Goal: Task Accomplishment & Management: Manage account settings

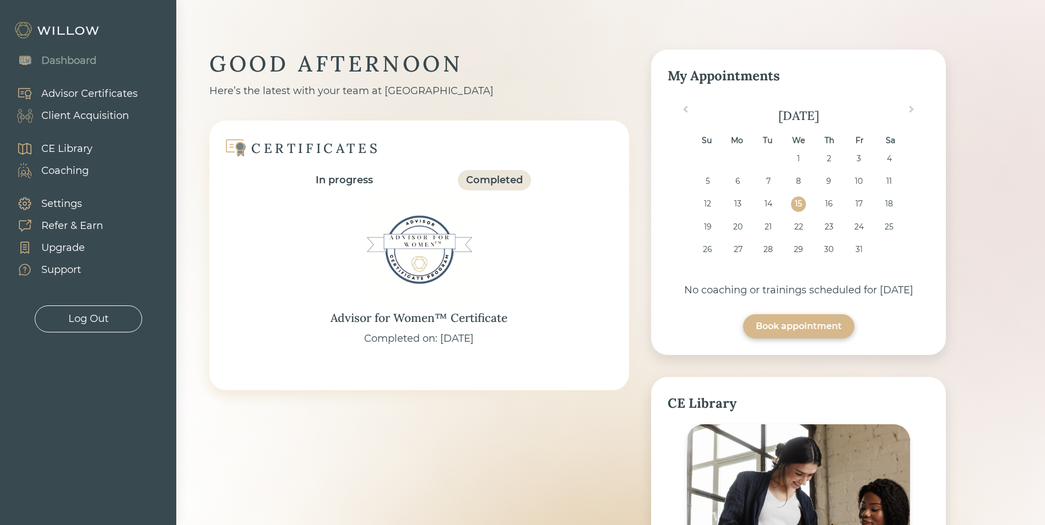
click at [65, 115] on div "Client Acquisition" at bounding box center [85, 115] width 88 height 15
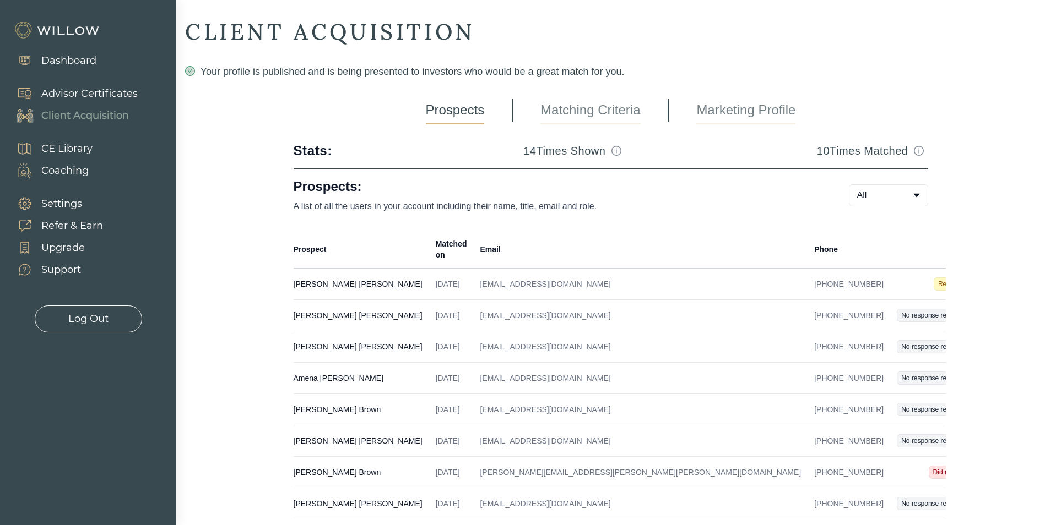
click at [429, 275] on td "[DATE]" at bounding box center [451, 284] width 45 height 31
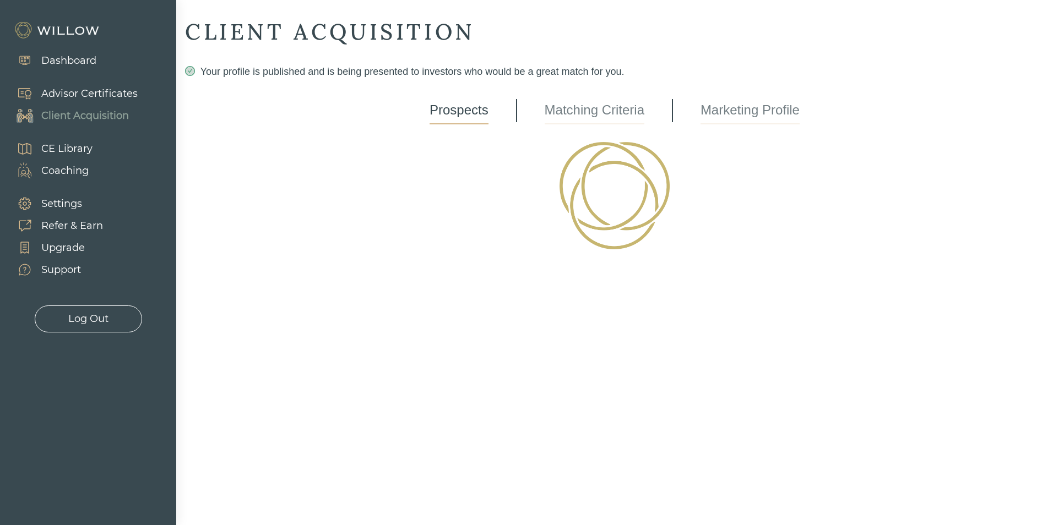
select select "3"
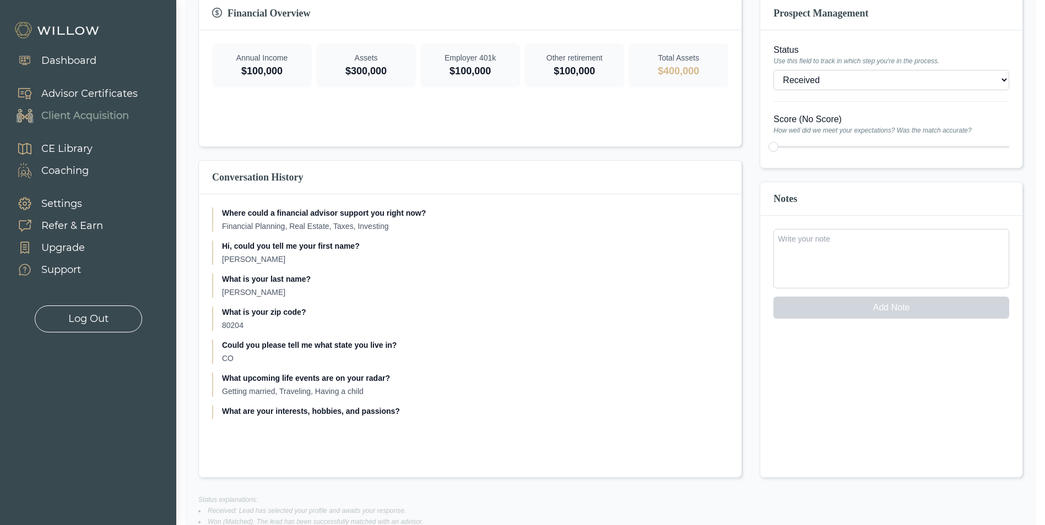
scroll to position [220, 0]
click at [892, 263] on textarea at bounding box center [891, 256] width 236 height 59
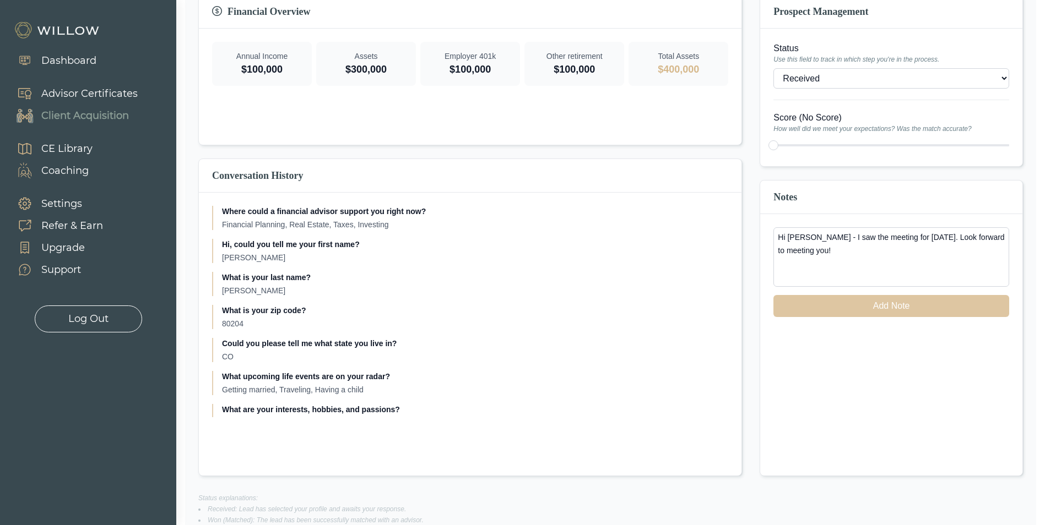
type textarea "Hi [PERSON_NAME] - I saw the meeting for [DATE]. Look forward to meeting you!"
click at [897, 309] on button "Add Note" at bounding box center [891, 306] width 236 height 22
